Goal: Navigation & Orientation: Find specific page/section

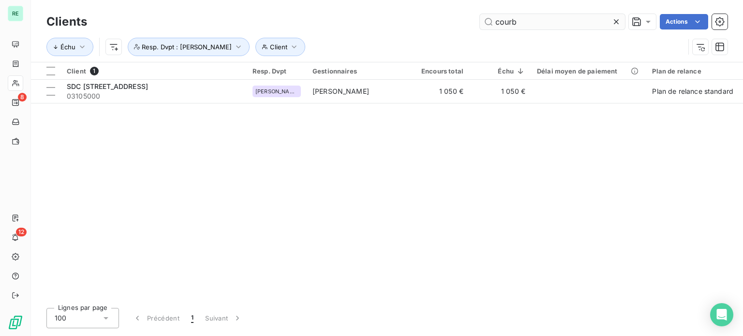
click at [617, 22] on icon at bounding box center [617, 22] width 10 height 10
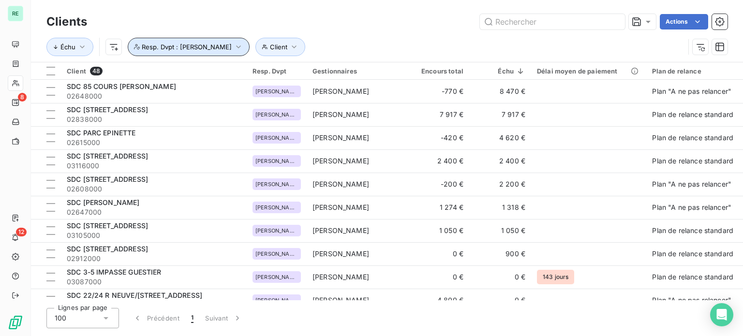
click at [230, 45] on span "Resp. Dvpt : [PERSON_NAME]" at bounding box center [187, 47] width 90 height 8
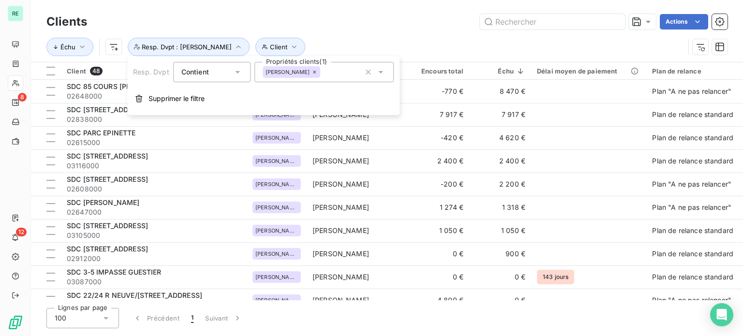
click at [317, 68] on div "[PERSON_NAME]" at bounding box center [292, 72] width 58 height 12
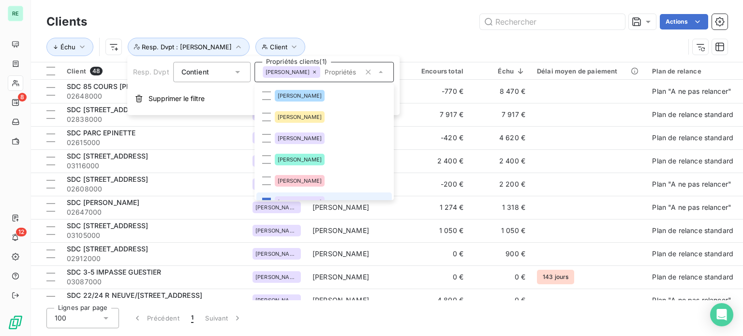
scroll to position [12, 0]
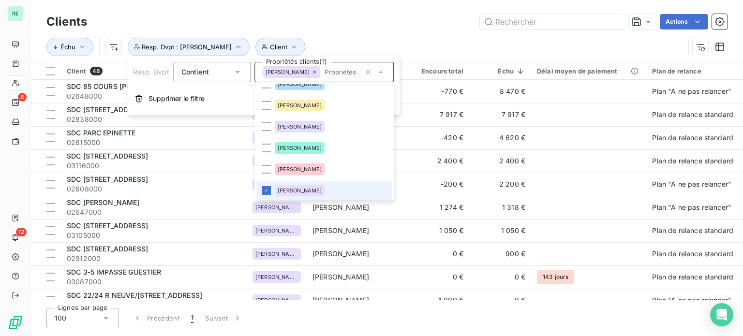
click at [316, 72] on icon at bounding box center [315, 72] width 3 height 3
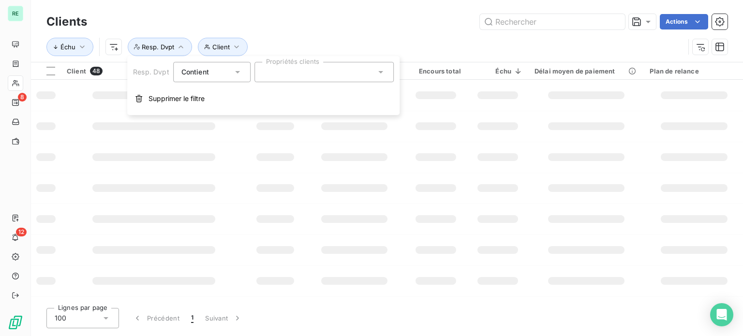
click at [321, 30] on div "Clients Actions" at bounding box center [386, 22] width 681 height 20
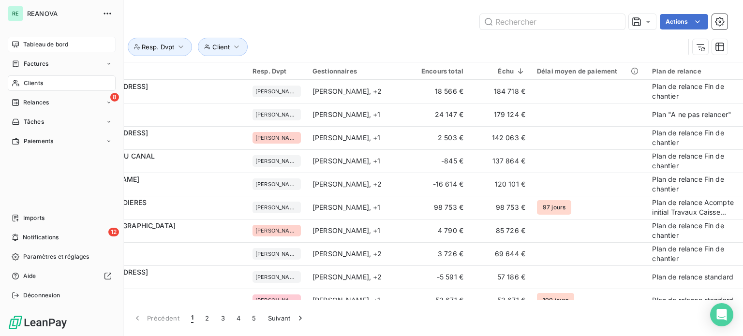
click at [36, 40] on div "Tableau de bord" at bounding box center [62, 44] width 108 height 15
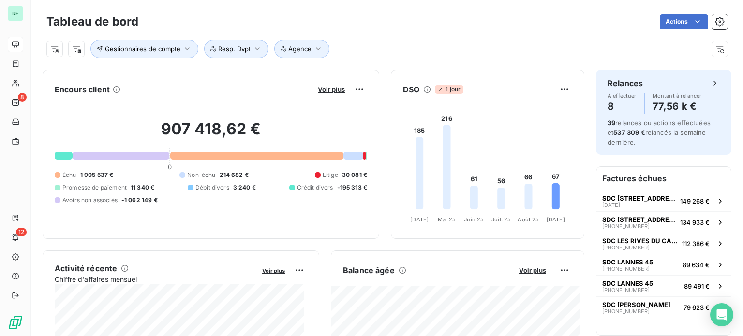
click at [359, 28] on div "Actions" at bounding box center [439, 21] width 578 height 15
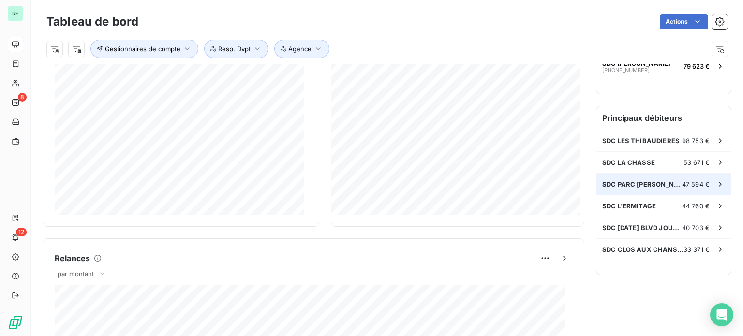
scroll to position [290, 0]
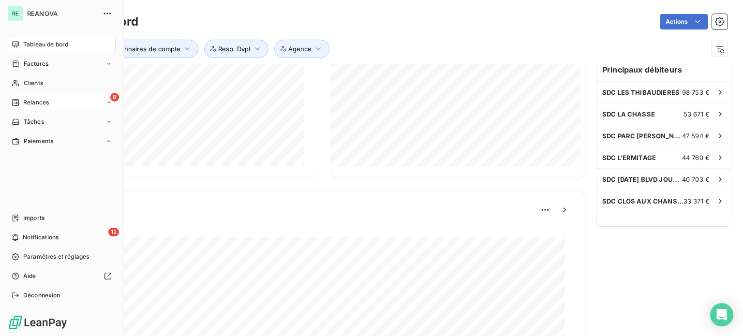
click at [37, 102] on span "Relances" at bounding box center [36, 102] width 26 height 9
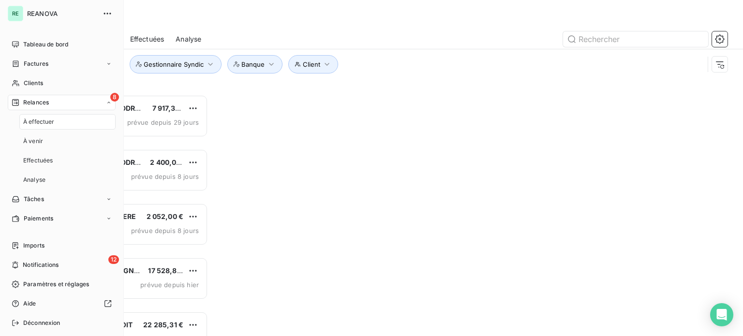
scroll to position [234, 154]
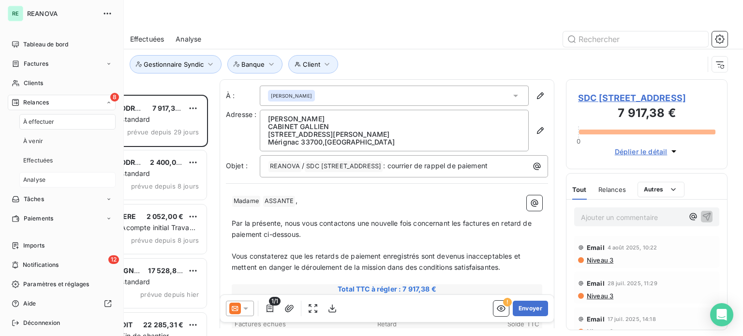
click at [42, 178] on span "Analyse" at bounding box center [34, 180] width 22 height 9
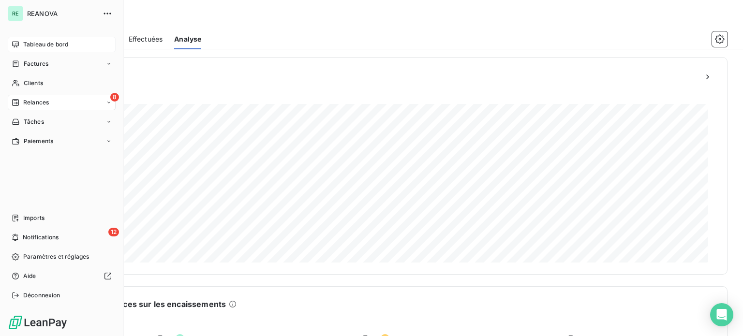
click at [24, 41] on span "Tableau de bord" at bounding box center [45, 44] width 45 height 9
